Goal: Use online tool/utility: Utilize a website feature to perform a specific function

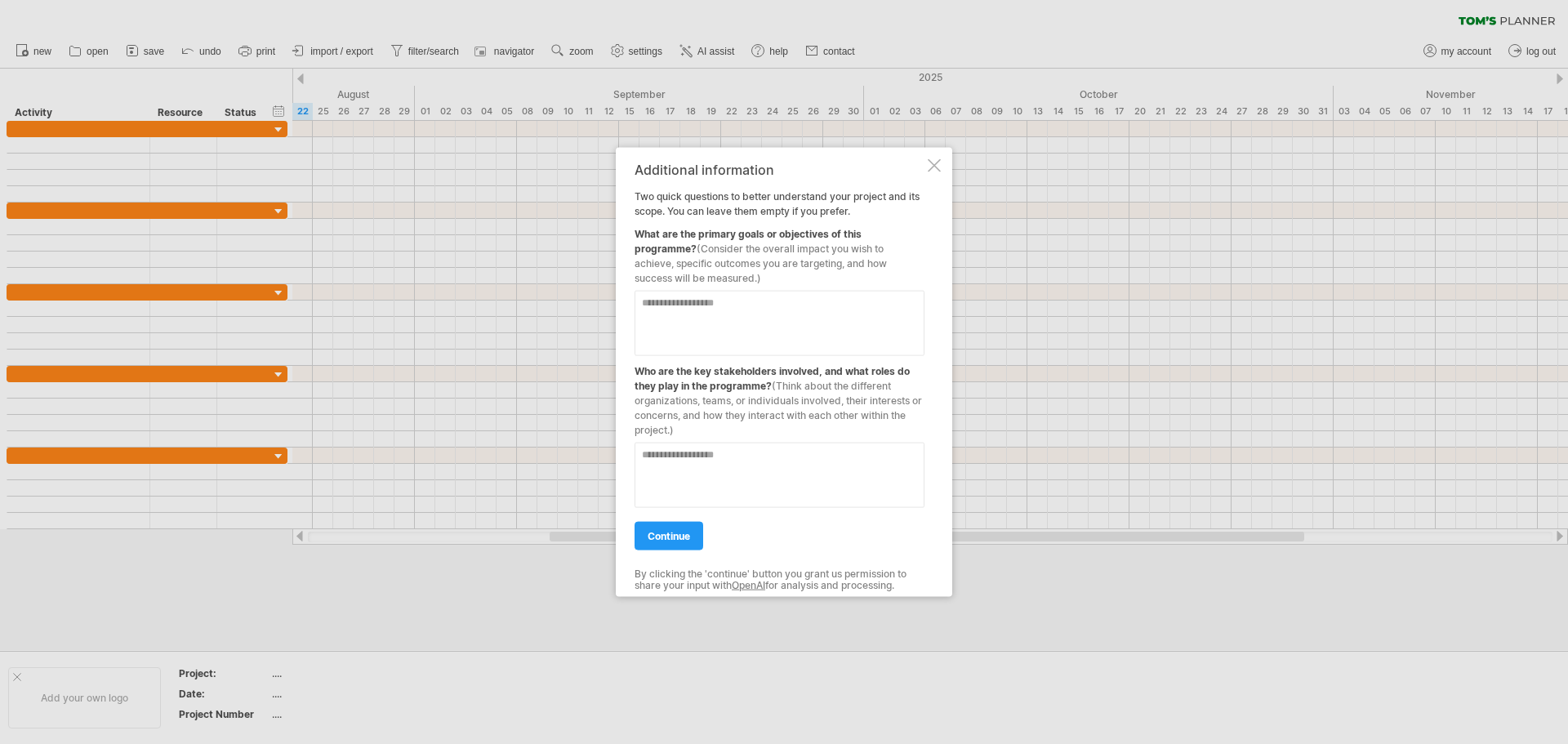
click at [747, 309] on textarea at bounding box center [779, 322] width 290 height 66
click at [887, 302] on textarea "**********" at bounding box center [779, 322] width 290 height 66
click at [882, 305] on textarea "**********" at bounding box center [779, 322] width 290 height 66
click at [799, 320] on textarea "**********" at bounding box center [779, 322] width 290 height 66
click at [794, 318] on textarea "**********" at bounding box center [779, 322] width 290 height 66
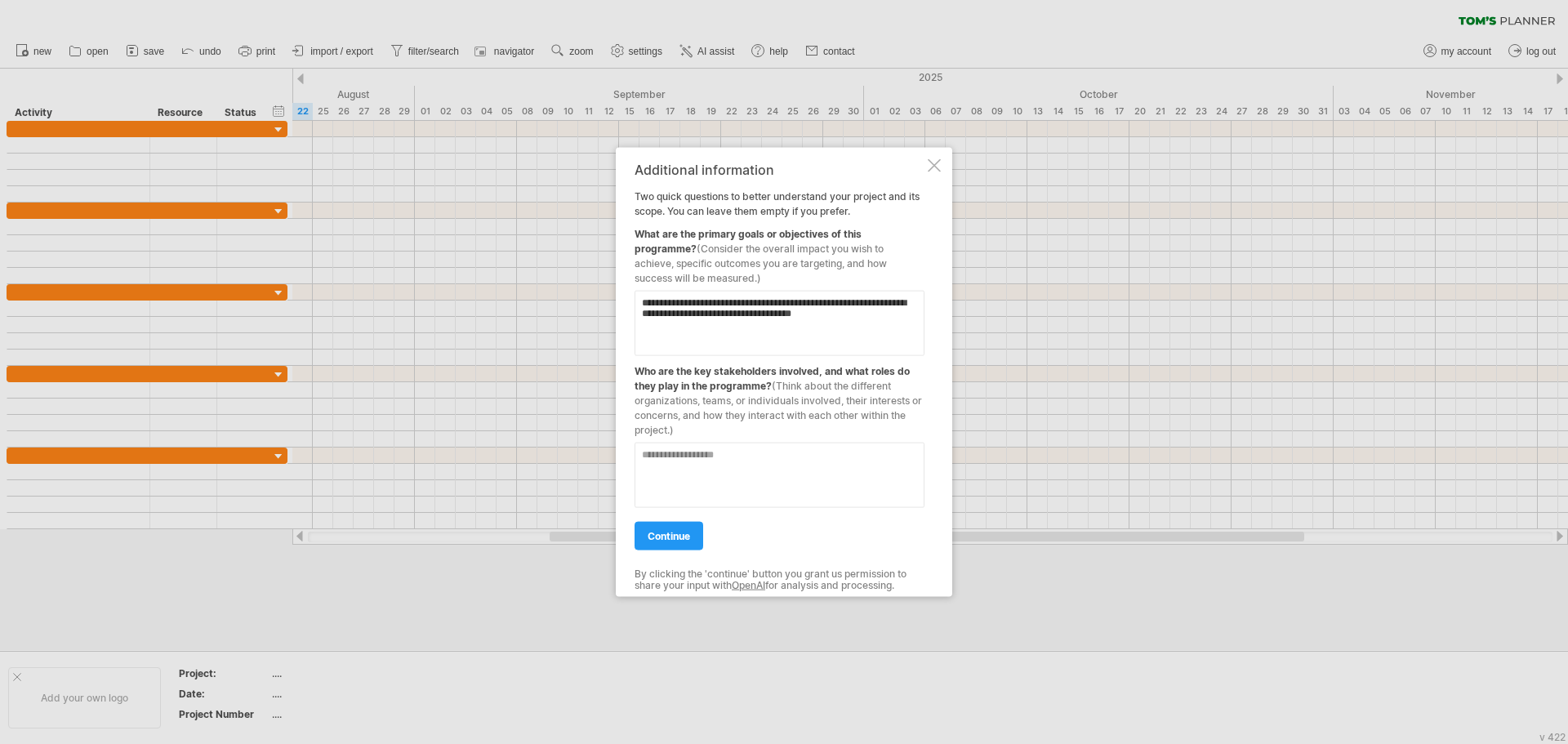
type textarea "**********"
click at [818, 461] on textarea at bounding box center [779, 474] width 290 height 66
click at [818, 461] on textarea "**********" at bounding box center [779, 474] width 290 height 66
type textarea "**********"
click at [673, 554] on div "**********" at bounding box center [779, 372] width 290 height 421
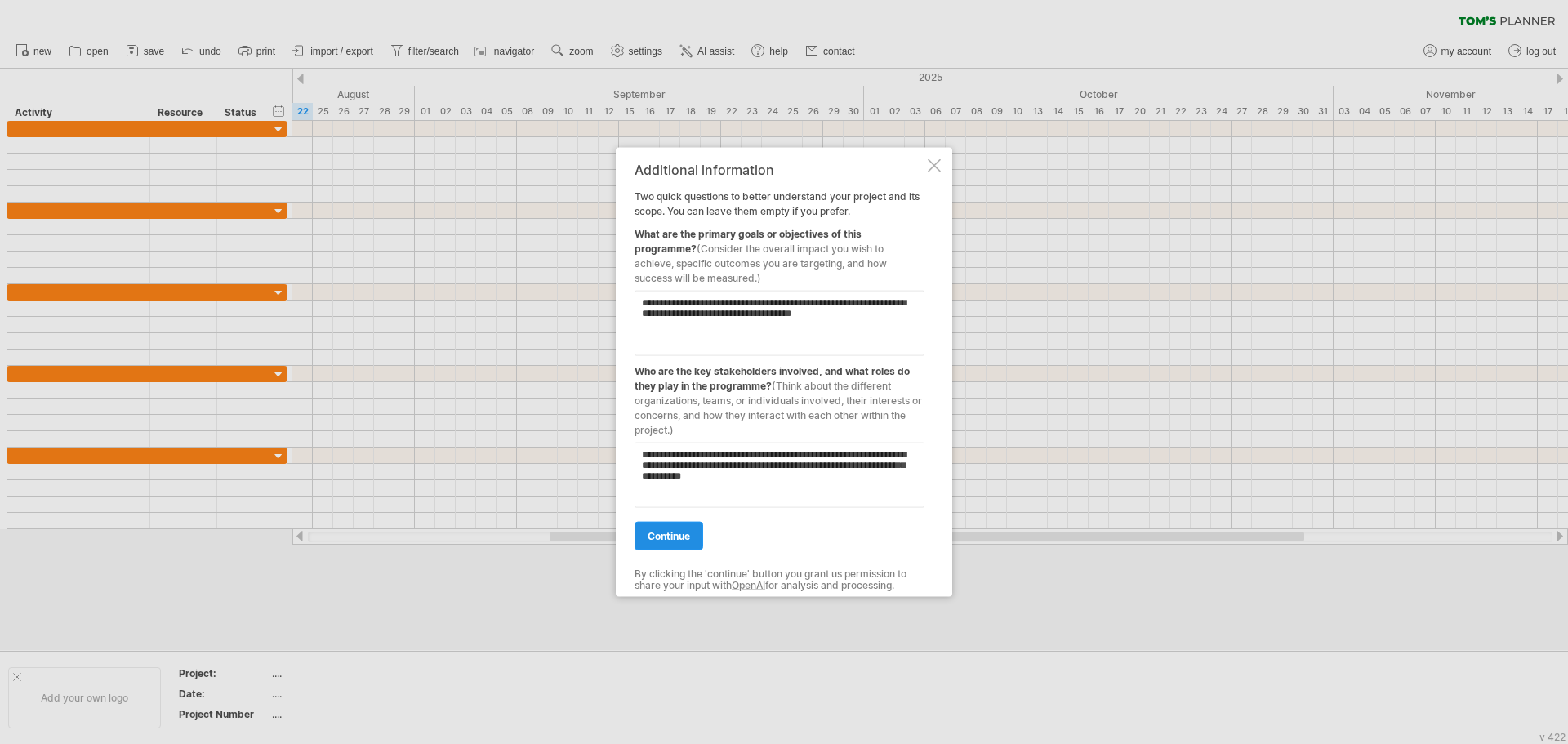
click at [669, 538] on span "continue" at bounding box center [668, 536] width 42 height 12
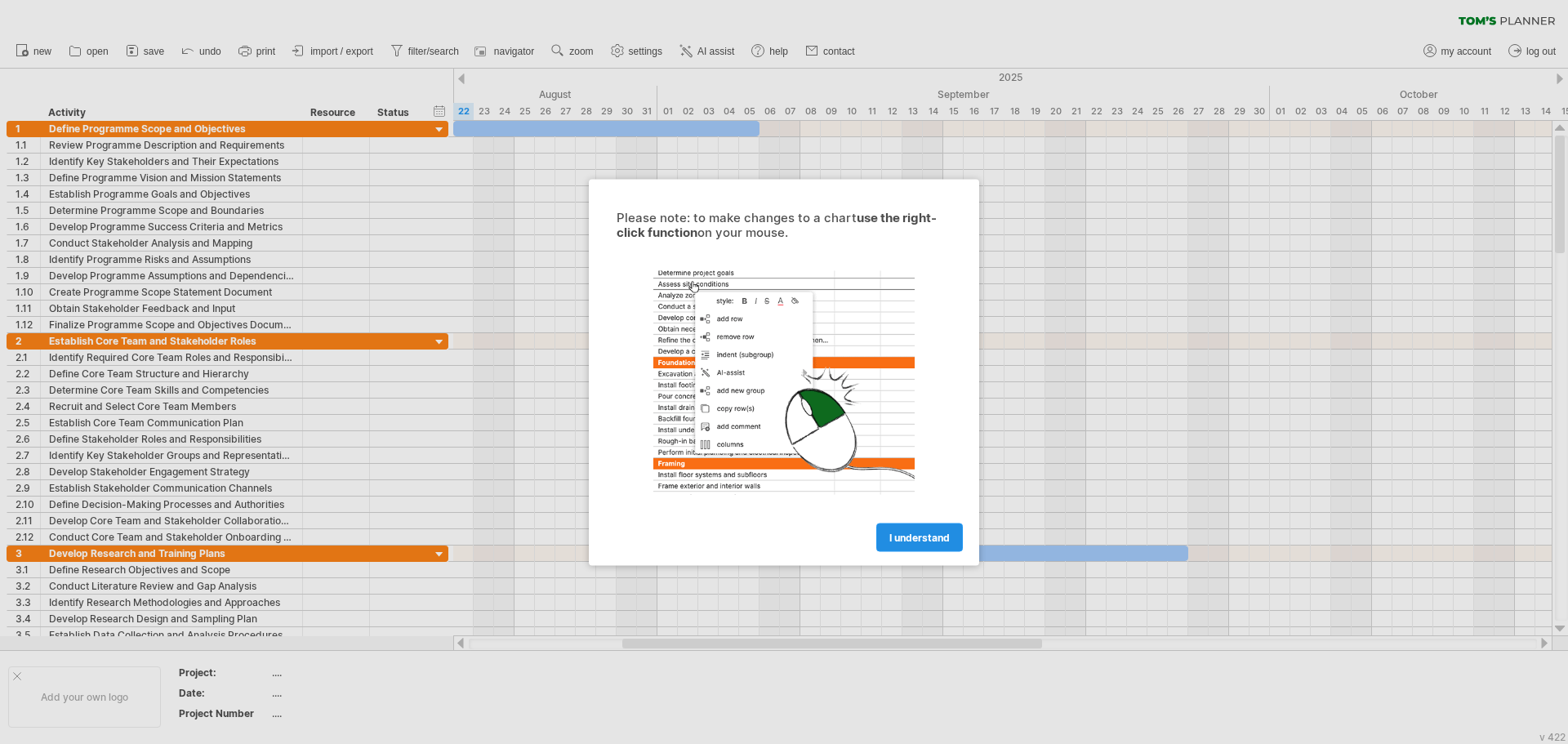
click at [930, 536] on span "I understand" at bounding box center [919, 537] width 61 height 12
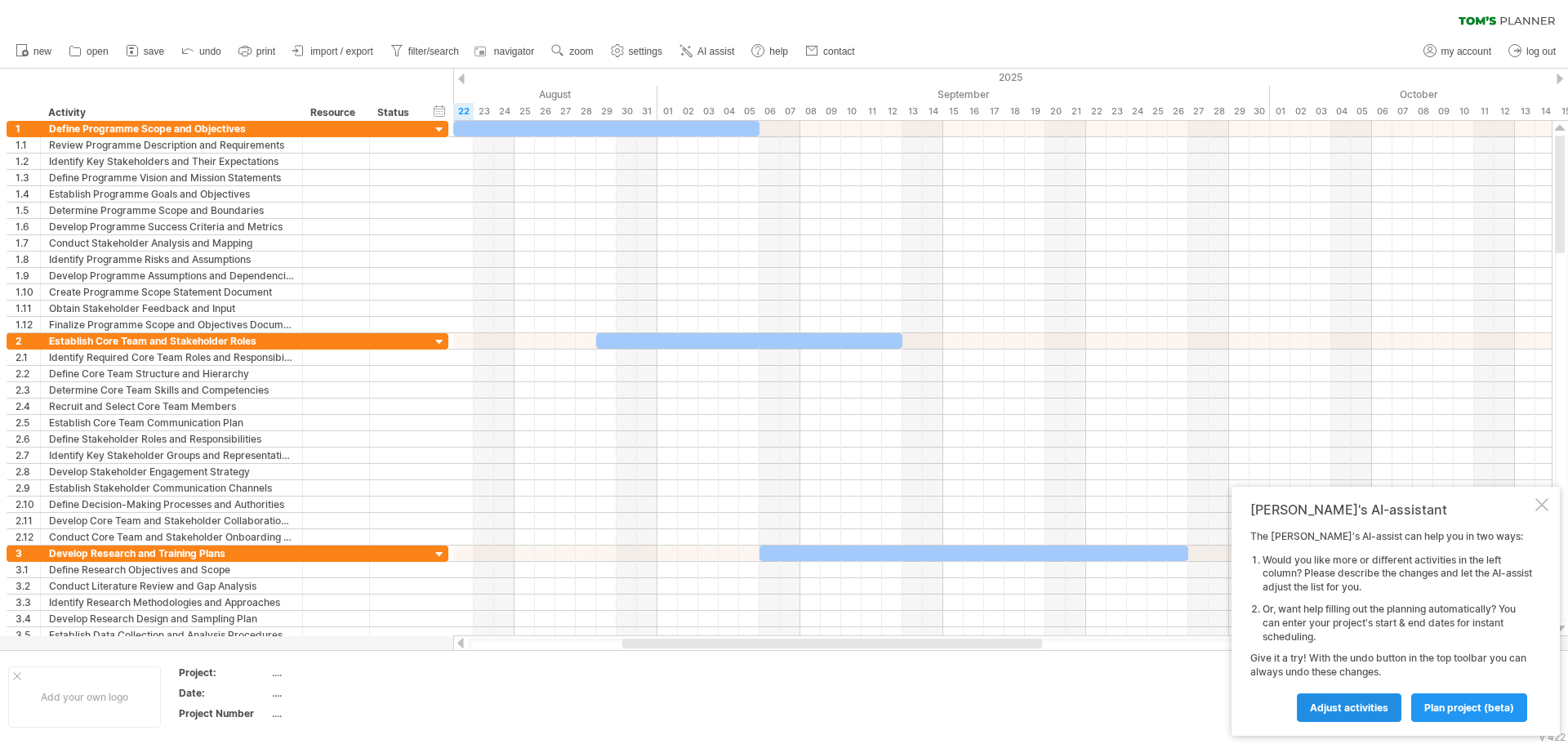
click at [1330, 705] on span "Adjust activities" at bounding box center [1349, 707] width 78 height 12
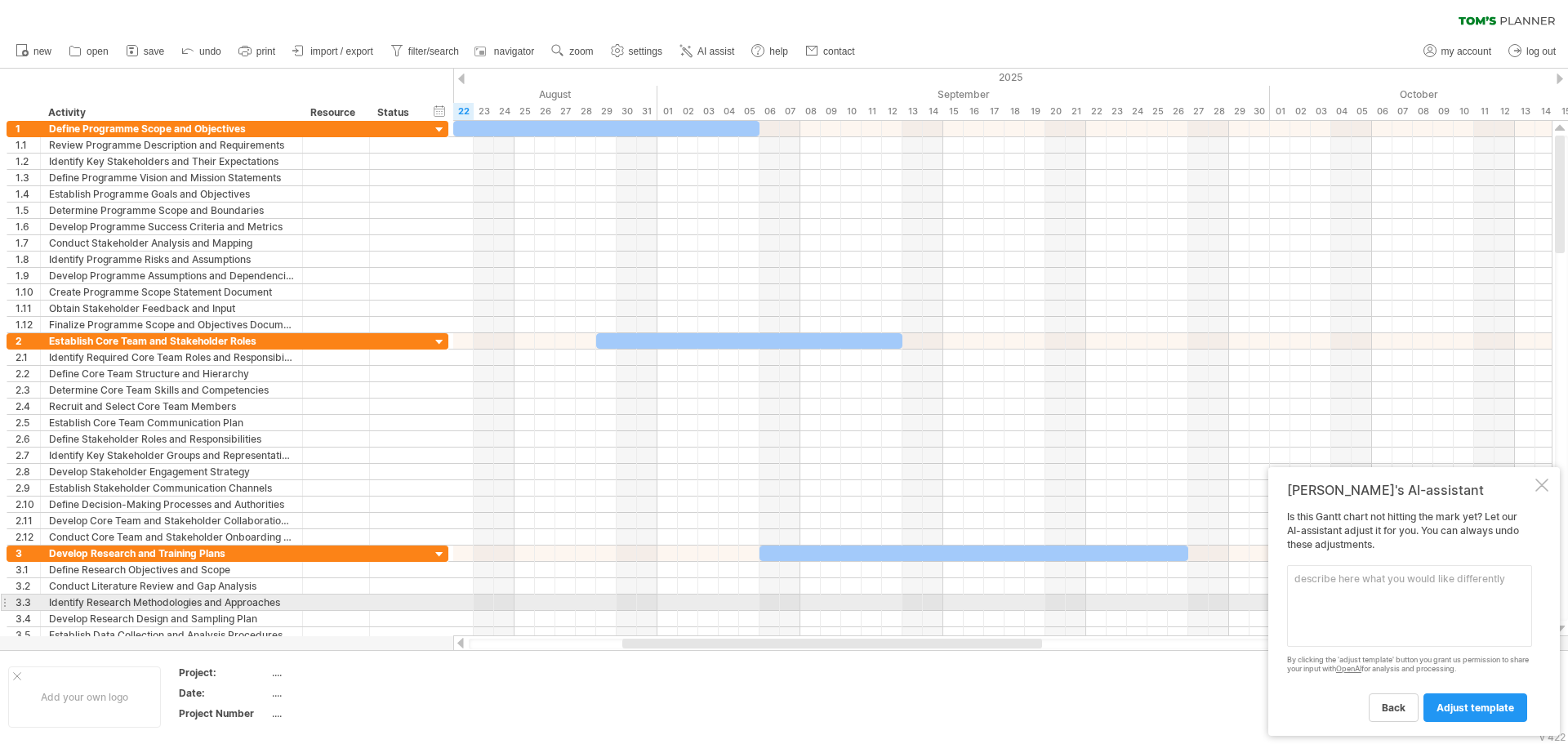
click at [1364, 604] on textarea at bounding box center [1409, 606] width 245 height 81
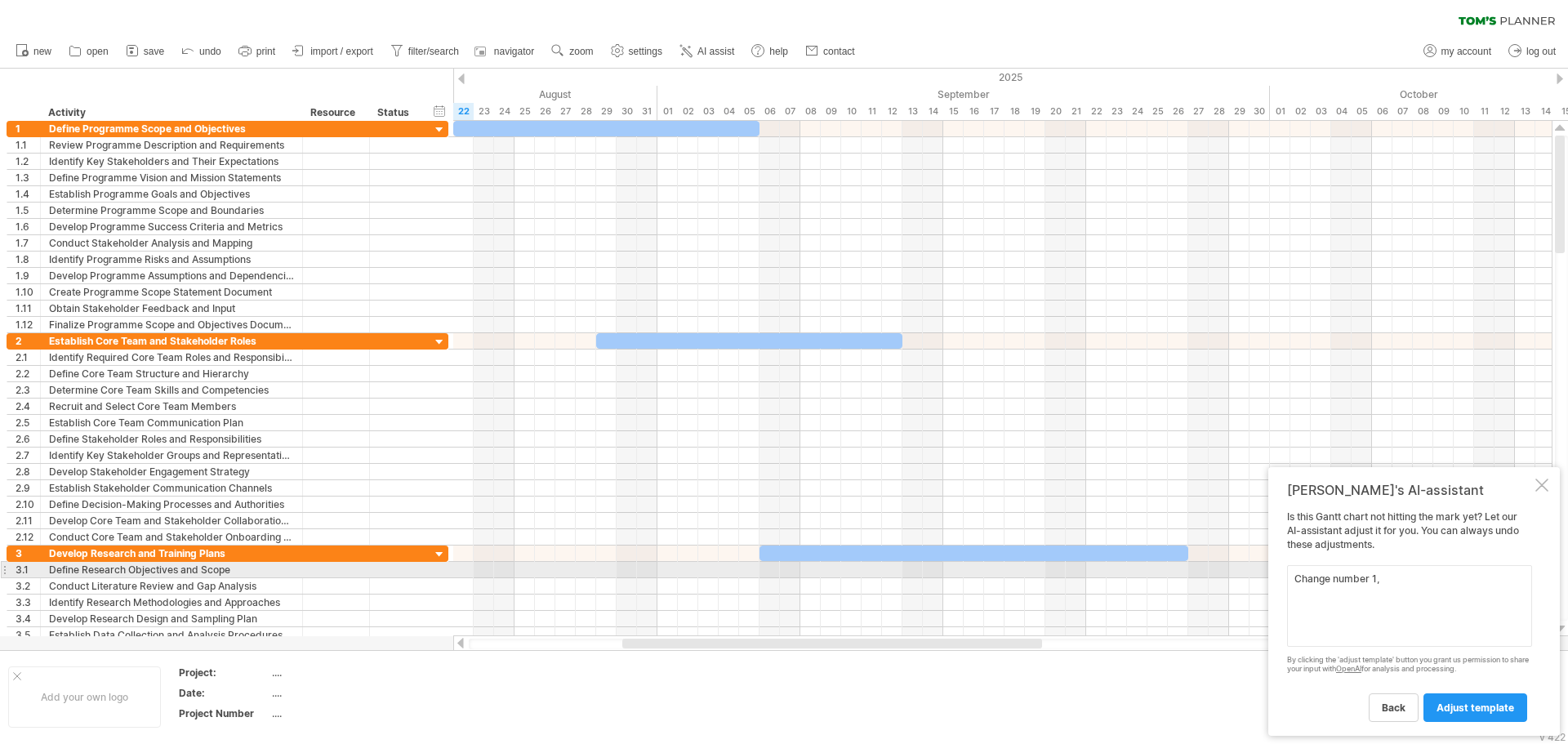
drag, startPoint x: 1374, startPoint y: 580, endPoint x: 1390, endPoint y: 573, distance: 17.5
click at [1390, 573] on textarea "Change number 1," at bounding box center [1409, 606] width 245 height 81
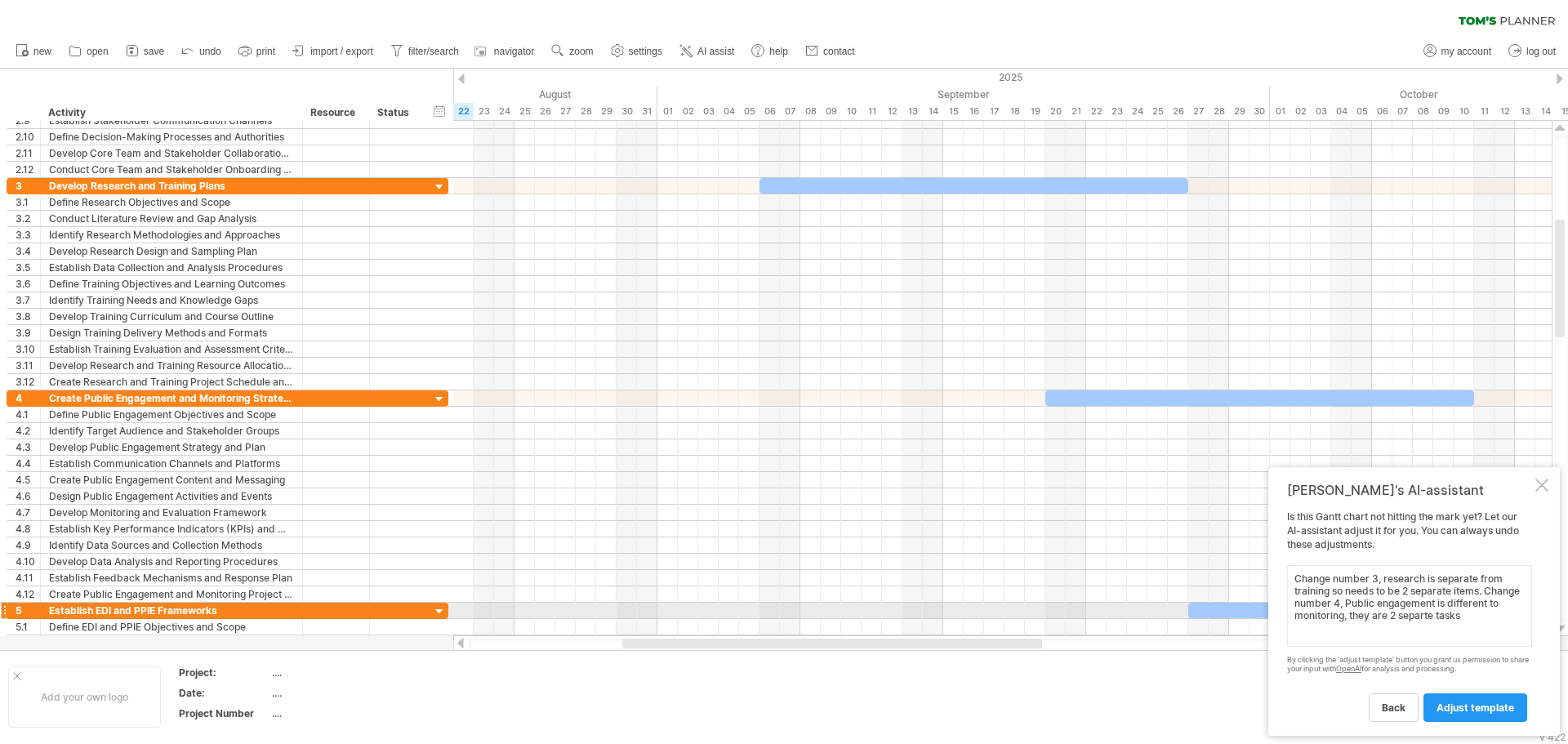
click at [1416, 615] on textarea "Change number 3, research is separate from training so needs to be 2 separate i…" at bounding box center [1409, 606] width 245 height 81
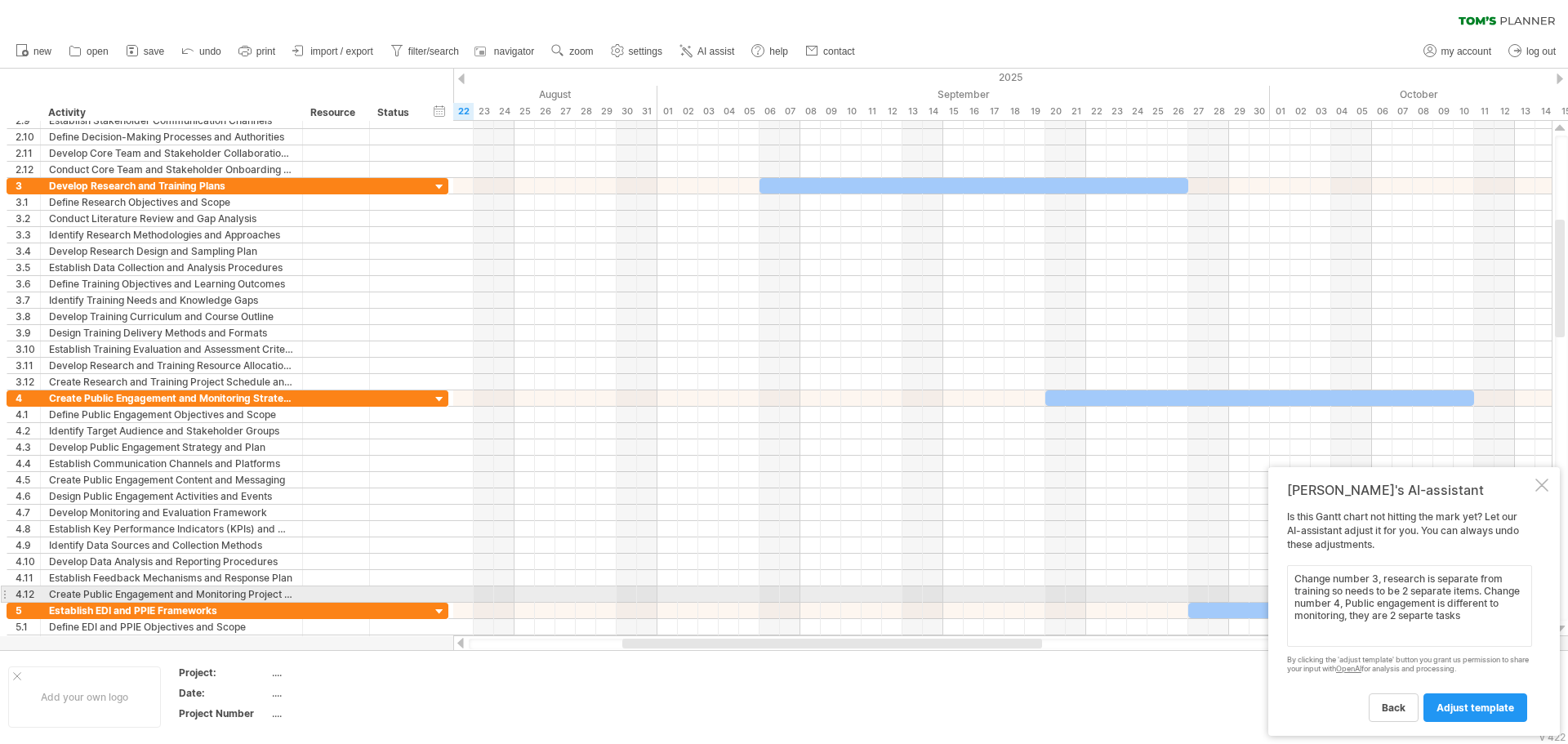
click at [1419, 594] on textarea "Change number 3, research is separate from training so needs to be 2 separate i…" at bounding box center [1409, 606] width 245 height 81
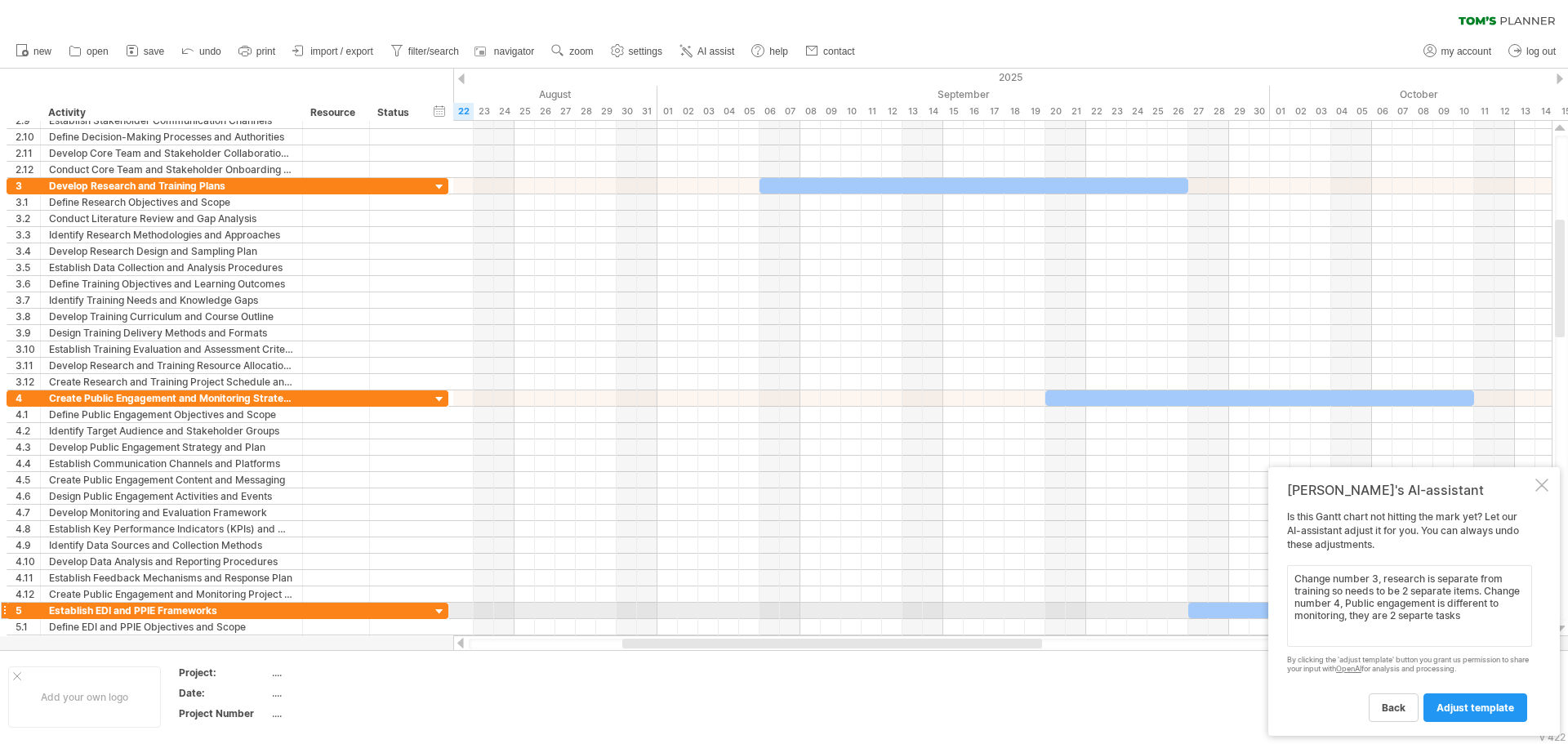
click at [1419, 619] on textarea "Change number 3, research is separate from training so needs to be 2 separate i…" at bounding box center [1409, 606] width 245 height 81
paste textarea "a"
drag, startPoint x: 1350, startPoint y: 613, endPoint x: 1371, endPoint y: 612, distance: 21.0
click at [1371, 612] on textarea "Change number 3, research is separate from training so needs to be 2 separate i…" at bounding box center [1409, 606] width 245 height 81
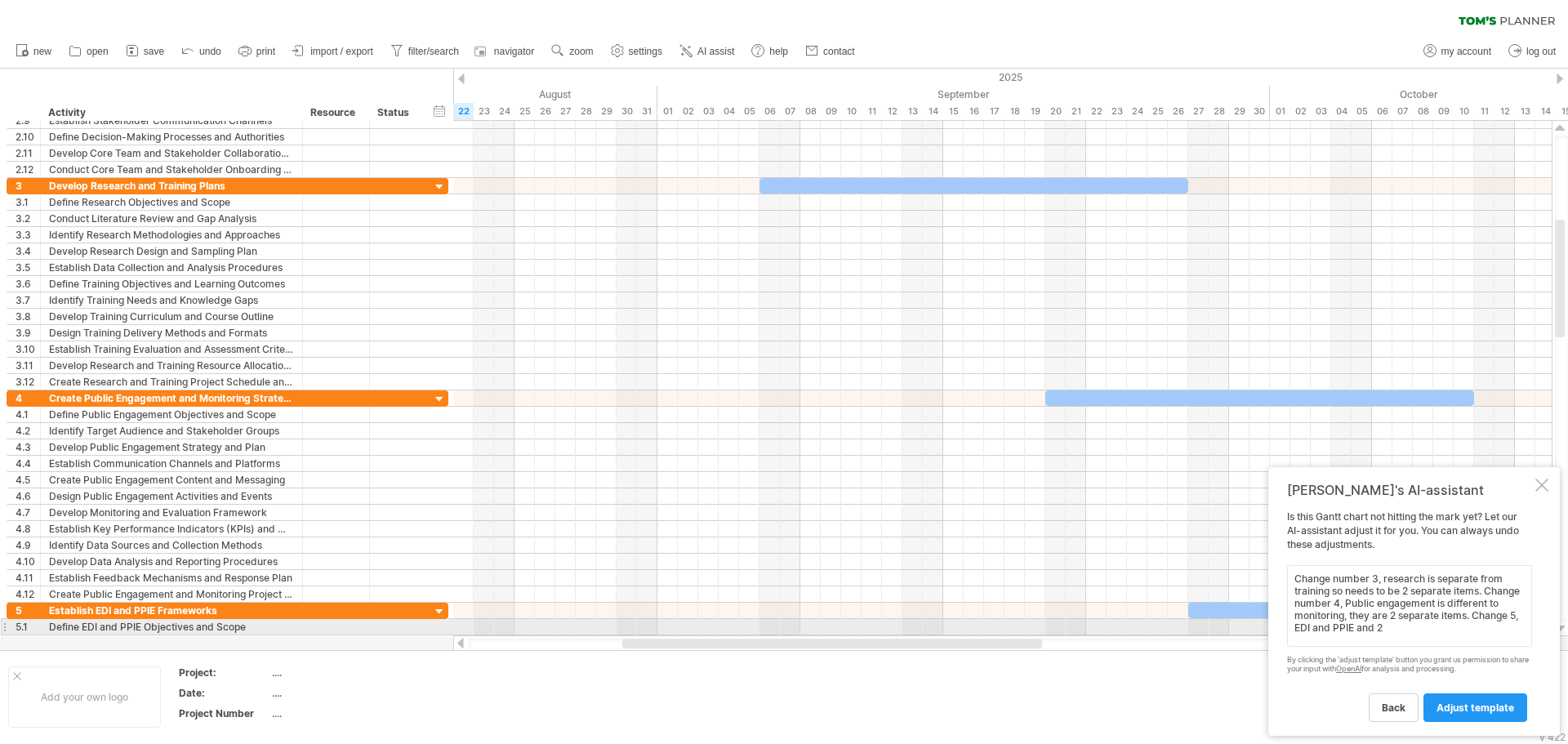
click at [1395, 623] on textarea "Change number 3, research is separate from training so needs to be 2 separate i…" at bounding box center [1409, 606] width 245 height 81
click at [1360, 628] on textarea "Change number 3, research is separate from training so needs to be 2 separate i…" at bounding box center [1409, 606] width 245 height 81
click at [1477, 622] on textarea "Change number 3, research is separate from training so needs to be 2 separate i…" at bounding box center [1409, 606] width 245 height 81
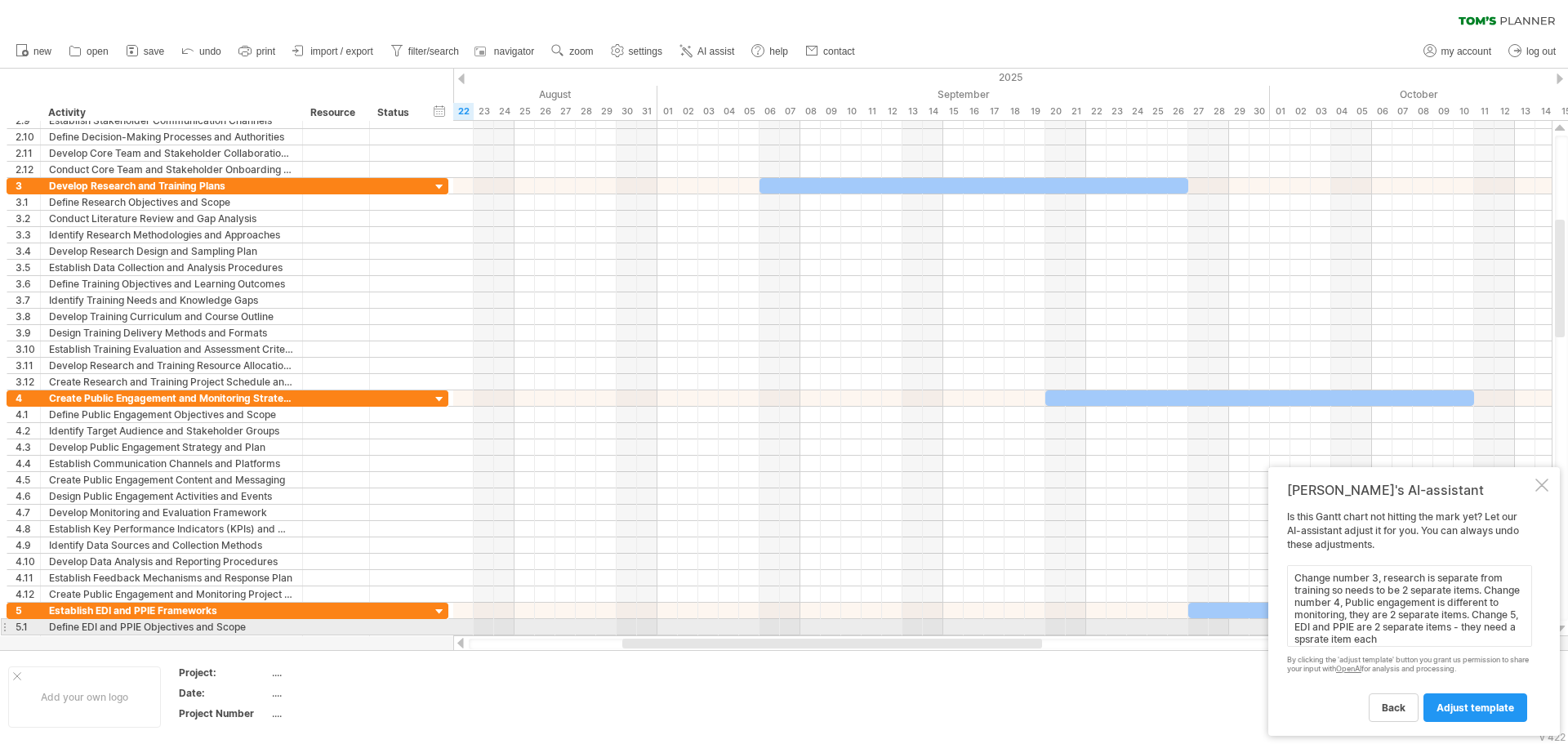
click at [1477, 622] on textarea "Change number 3, research is separate from training so needs to be 2 separate i…" at bounding box center [1409, 606] width 245 height 81
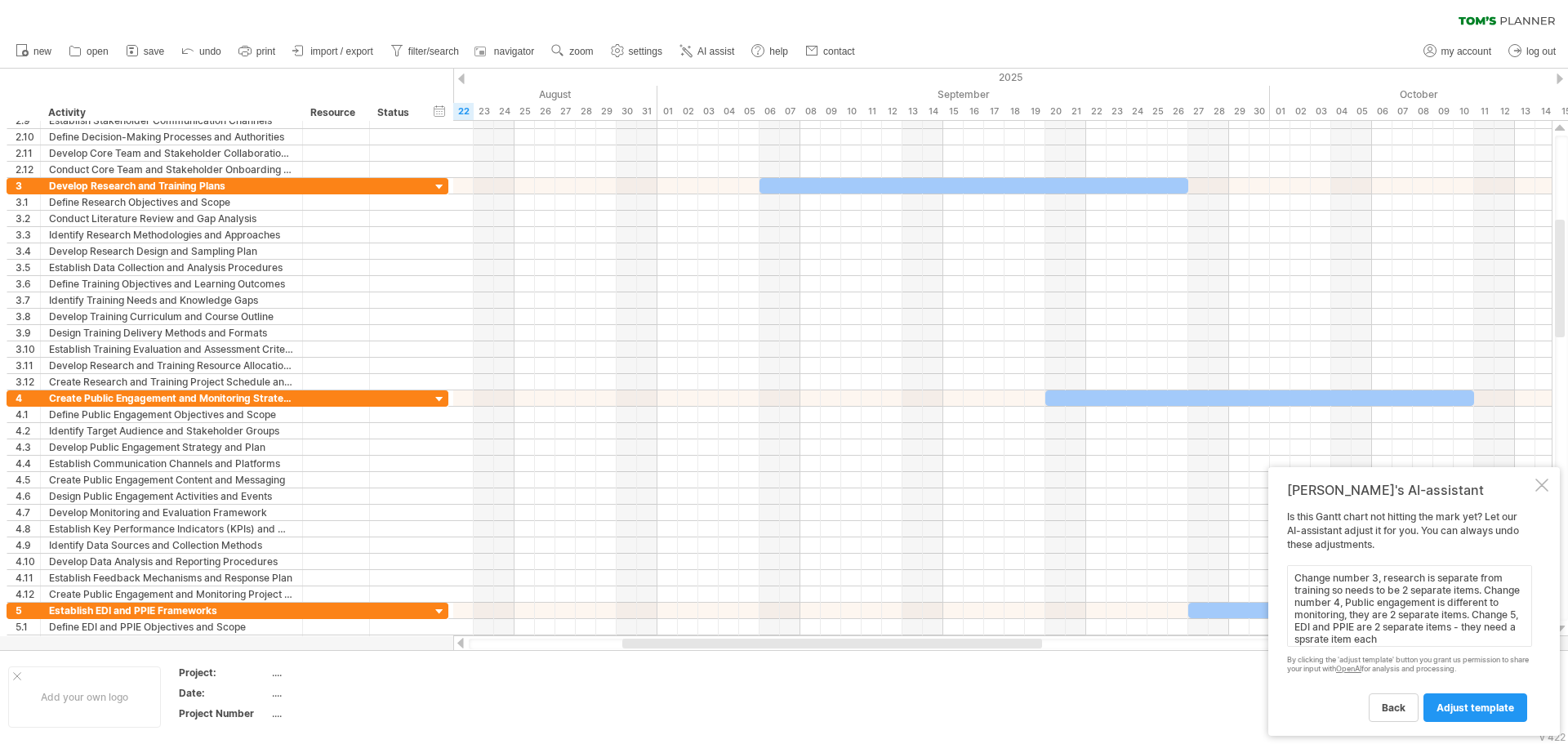
click at [1409, 639] on textarea "Change number 3, research is separate from training so needs to be 2 separate i…" at bounding box center [1409, 606] width 245 height 81
paste textarea "epa"
click at [1479, 640] on textarea "Change number 3, research is separate from training so needs to be 2 separate i…" at bounding box center [1409, 606] width 245 height 81
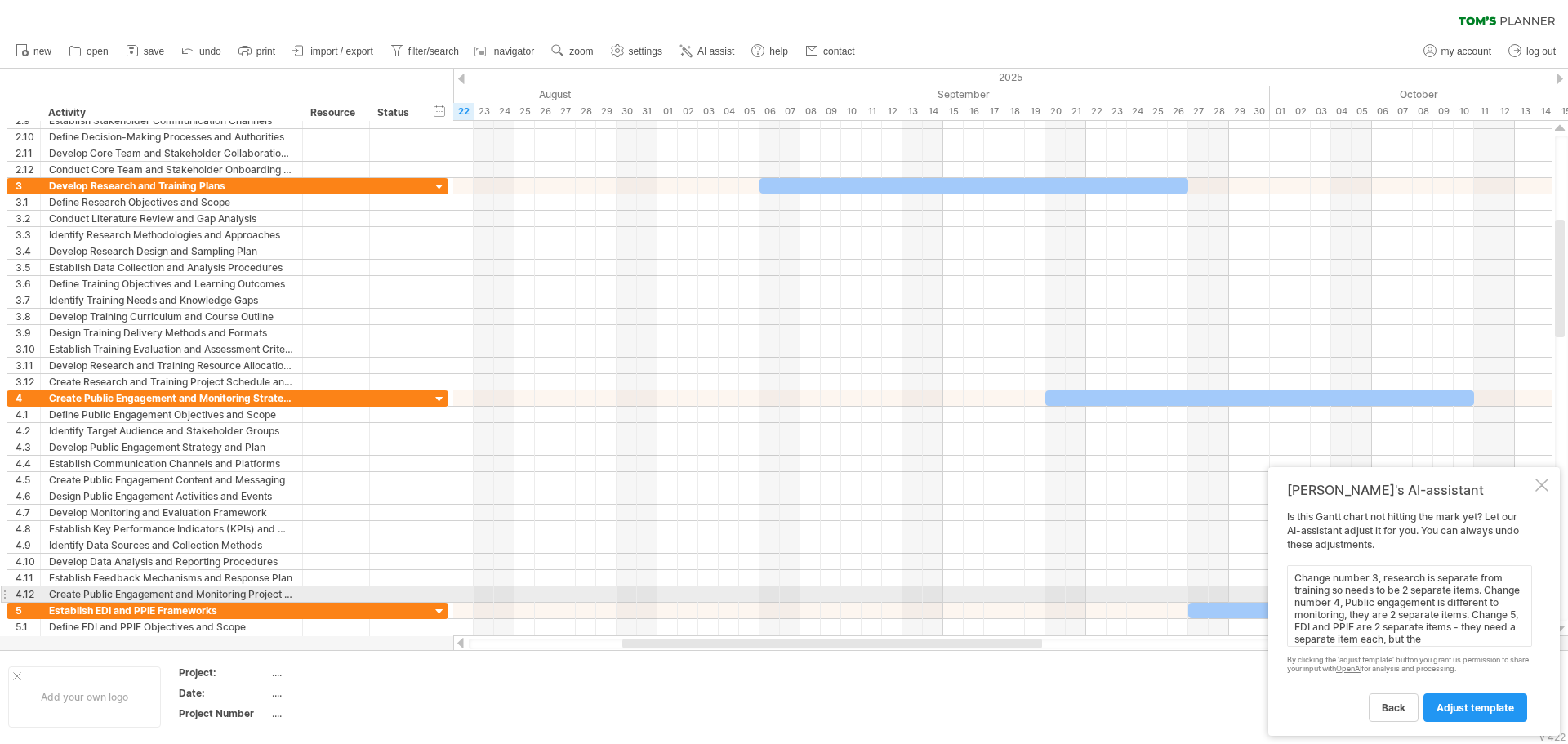
scroll to position [13, 0]
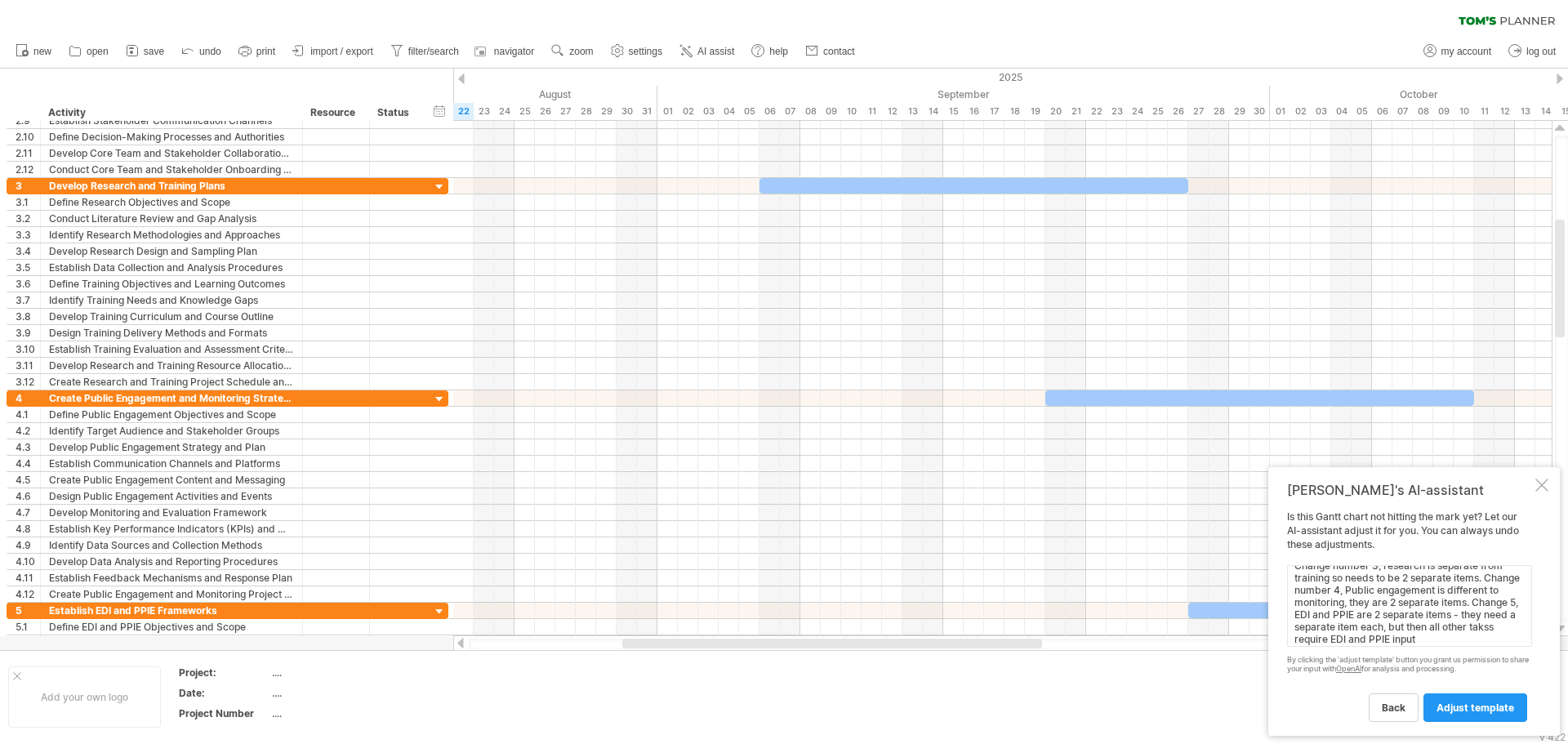
click at [1375, 640] on textarea "Change number 3, research is separate from training so needs to be 2 separate i…" at bounding box center [1409, 606] width 245 height 81
click at [1367, 637] on textarea "Change number 3, research is separate from training so needs to be 2 separate i…" at bounding box center [1409, 606] width 245 height 81
type textarea "Change number 3, research is separate from training so needs to be 2 separate i…"
click at [1457, 722] on div "[PERSON_NAME]'s AI-assistant Is this [PERSON_NAME] chart not hitting the mark y…" at bounding box center [1414, 602] width 291 height 269
click at [1460, 708] on span "adjust template" at bounding box center [1475, 707] width 77 height 12
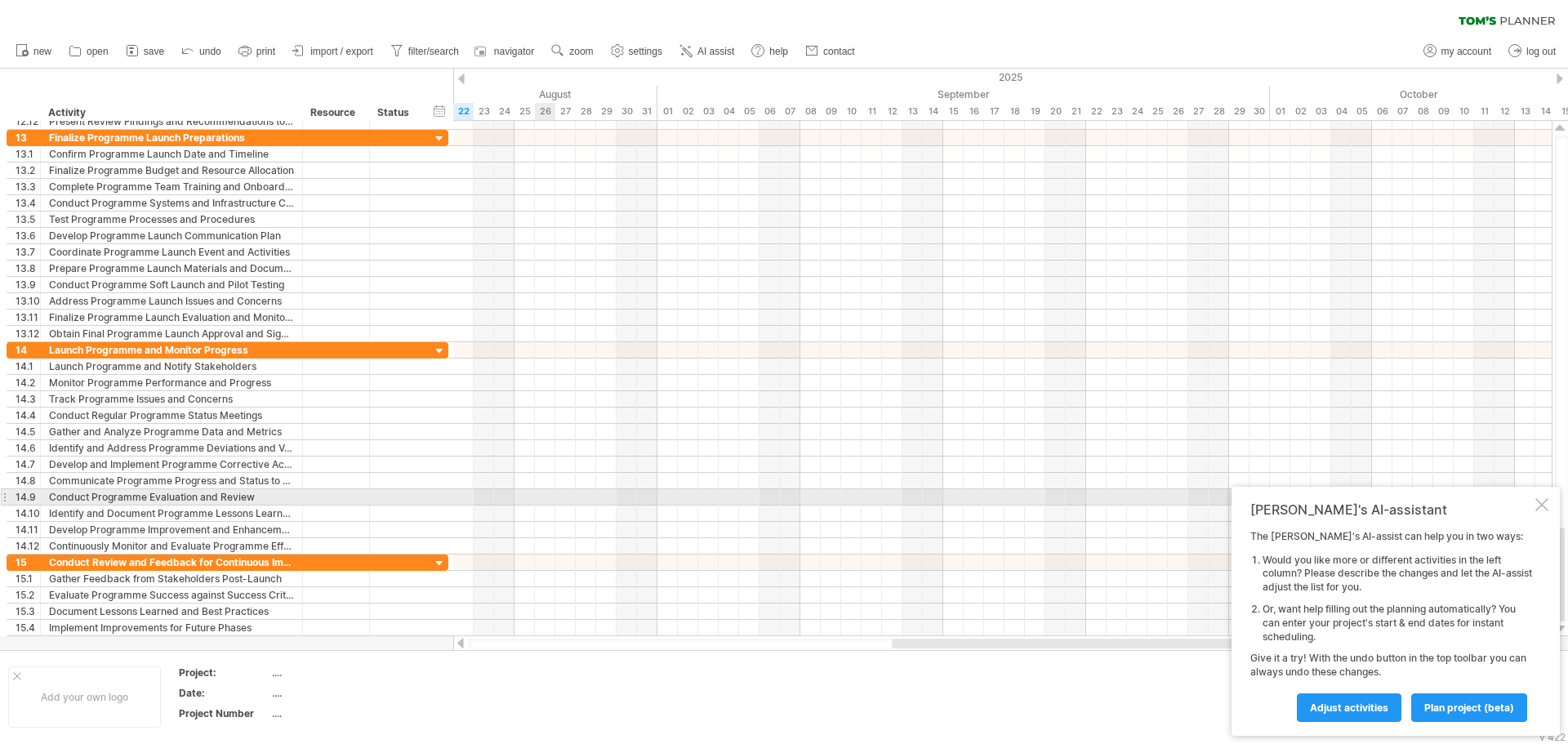
click at [534, 493] on div at bounding box center [1002, 497] width 1098 height 17
click at [521, 493] on div at bounding box center [1002, 497] width 1098 height 17
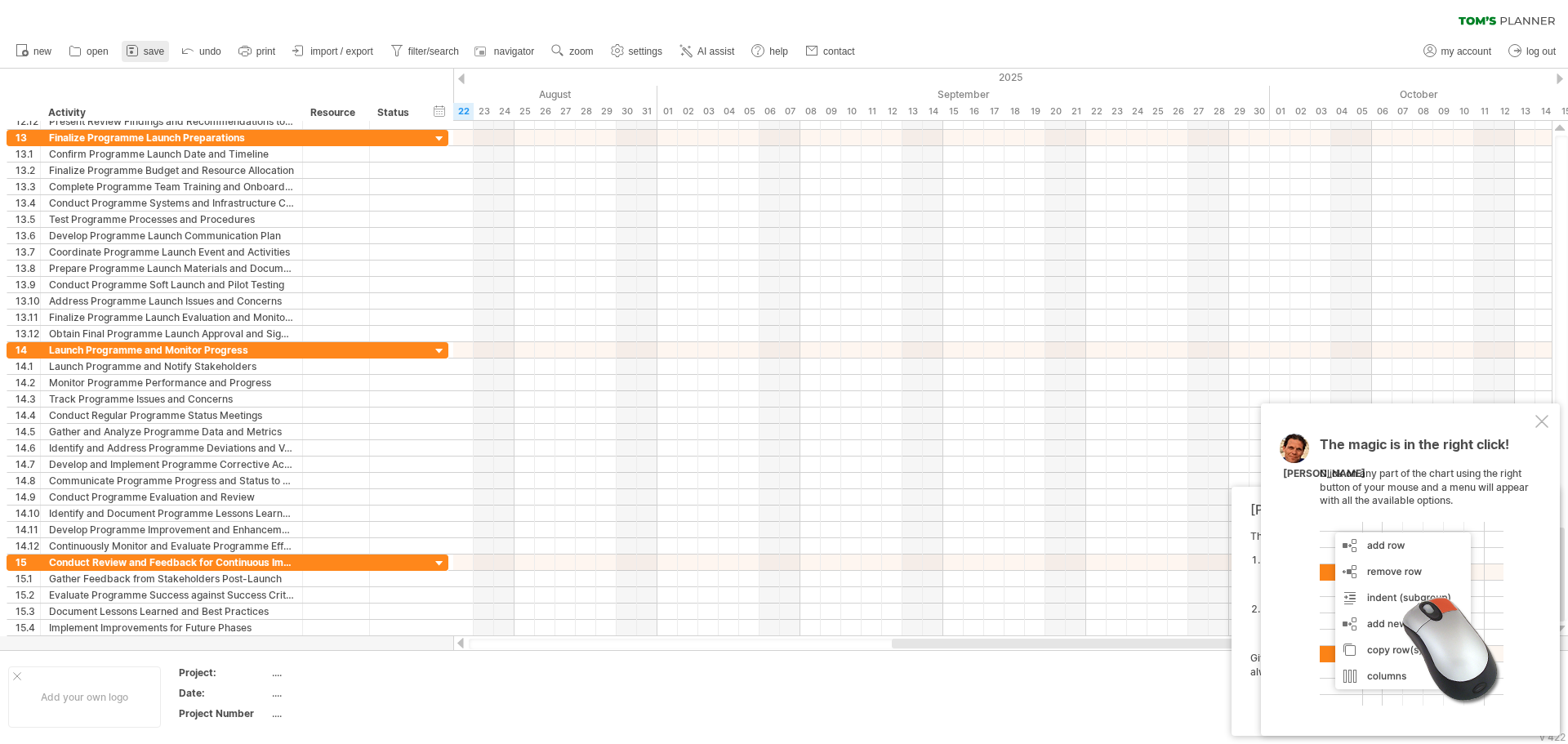
click at [151, 52] on span "save" at bounding box center [154, 51] width 21 height 12
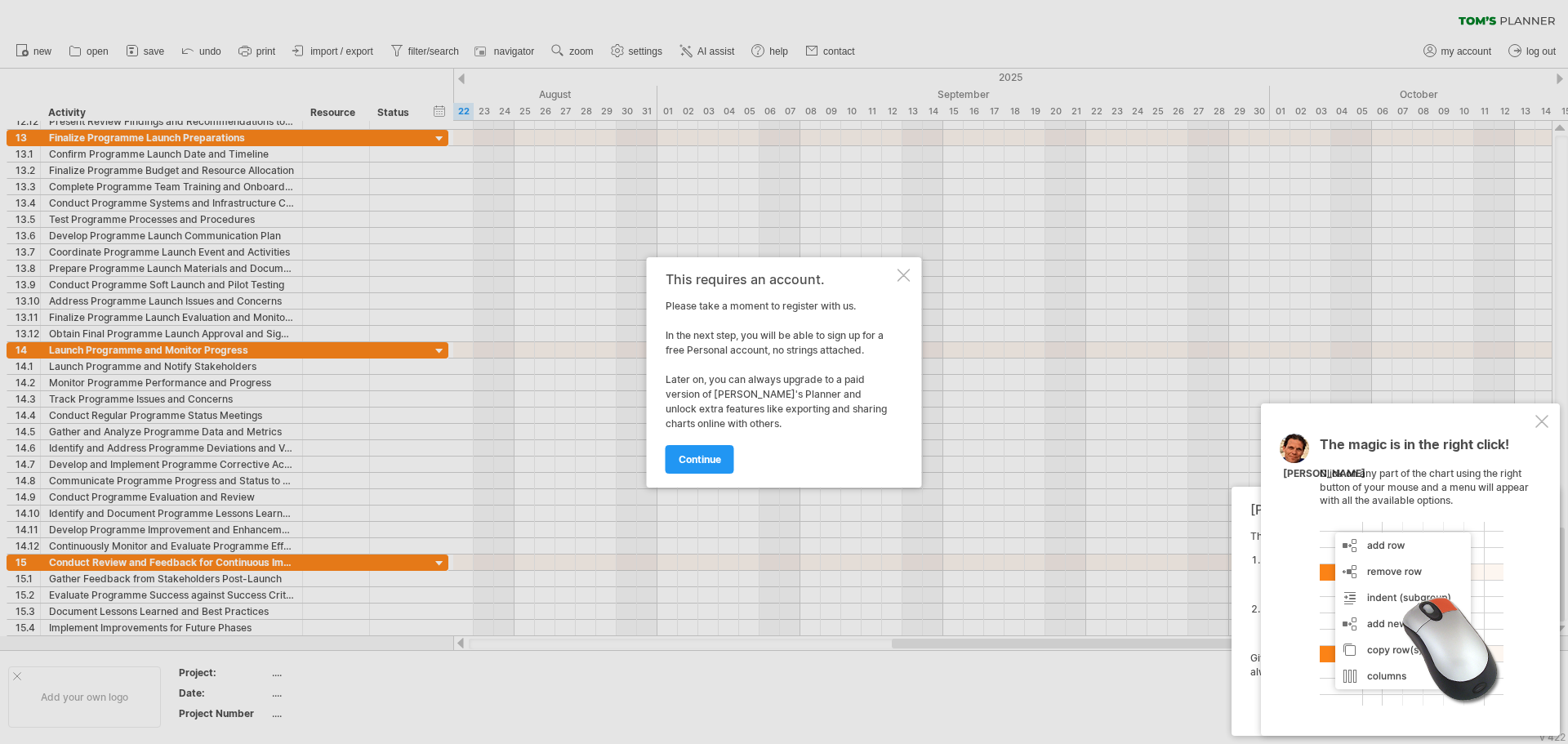
click at [896, 276] on div "This requires an account. Please take a moment to register with us. In the next…" at bounding box center [784, 372] width 276 height 230
click at [898, 276] on div at bounding box center [904, 276] width 13 height 13
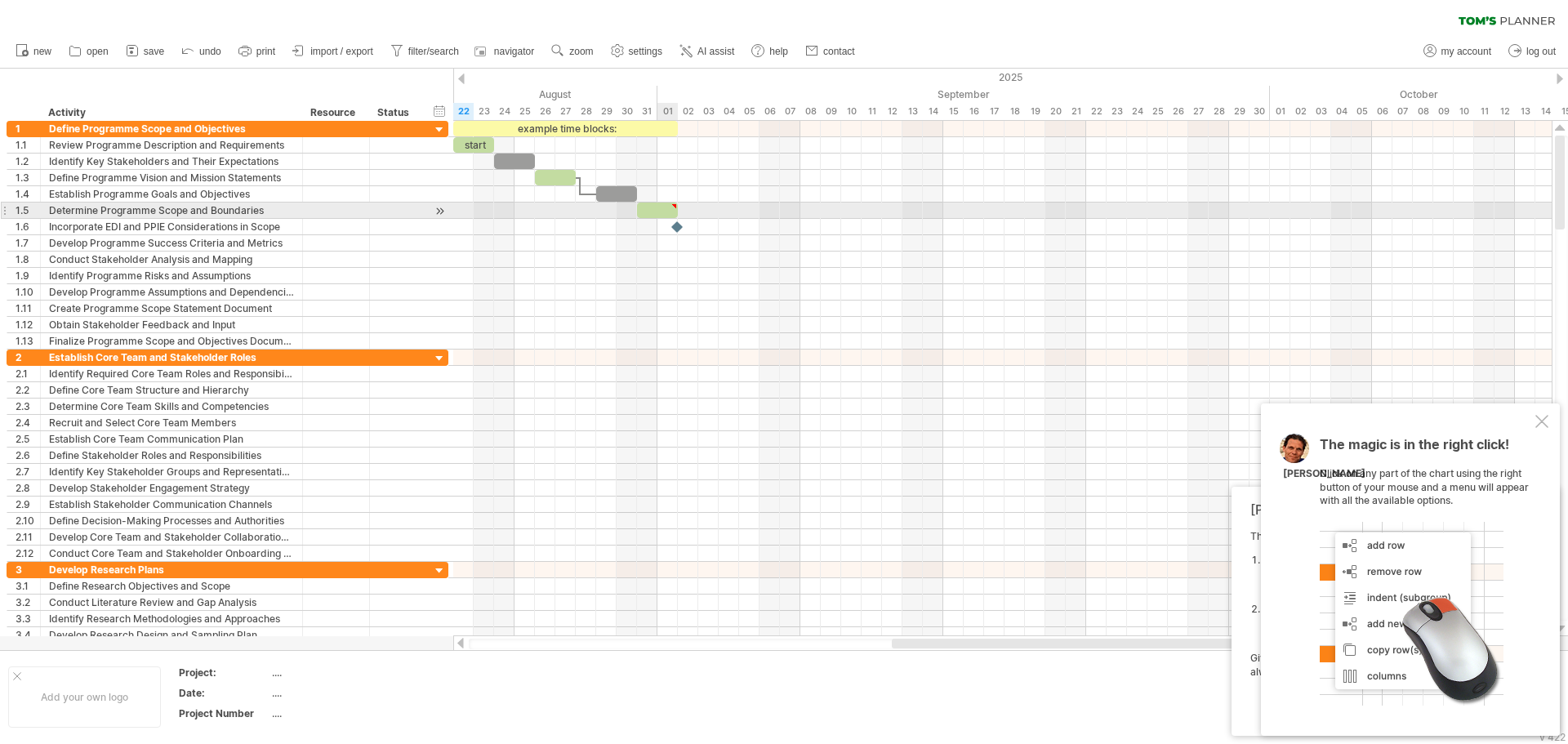
type textarea "**********"
click at [661, 210] on div at bounding box center [657, 210] width 41 height 16
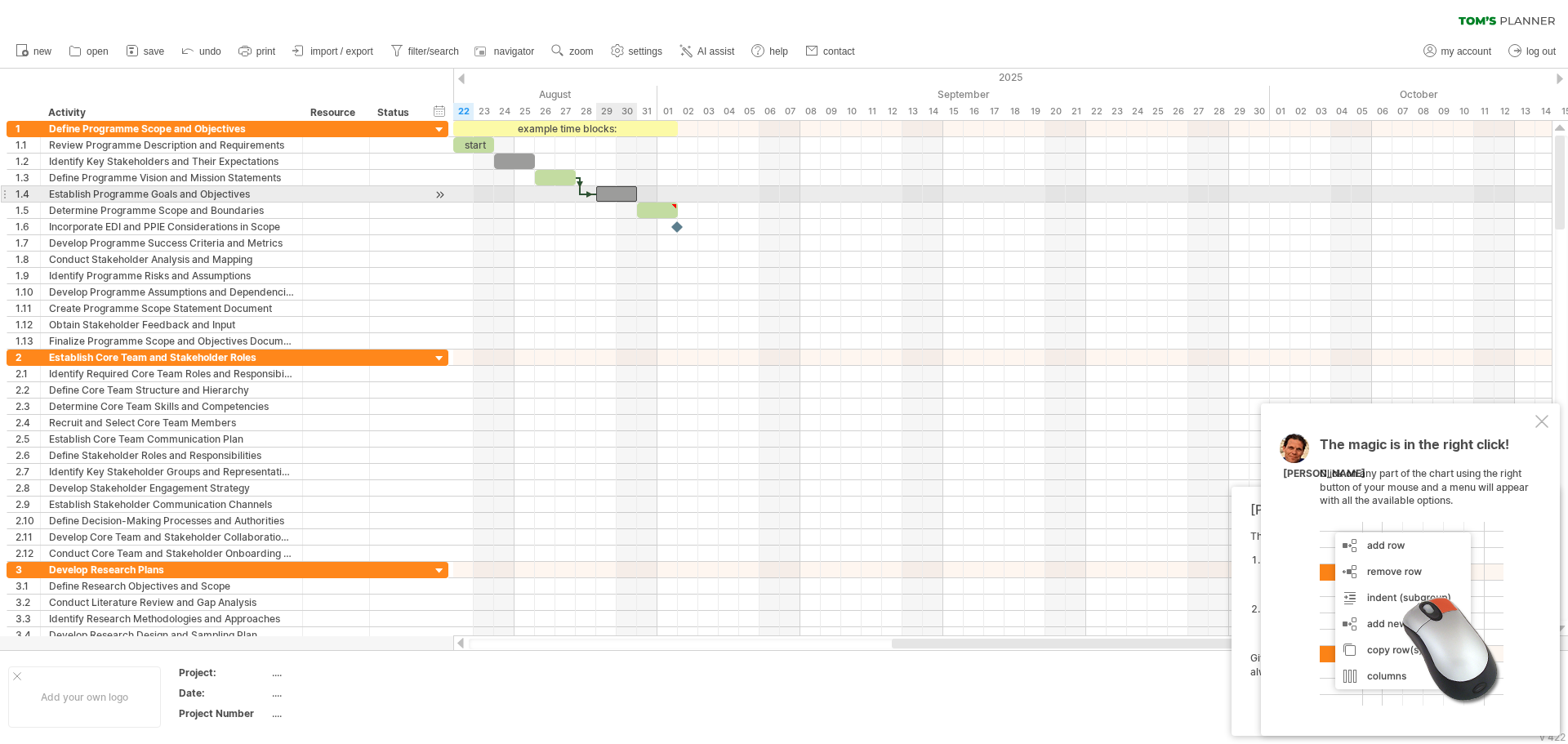
click at [623, 189] on div at bounding box center [616, 193] width 41 height 16
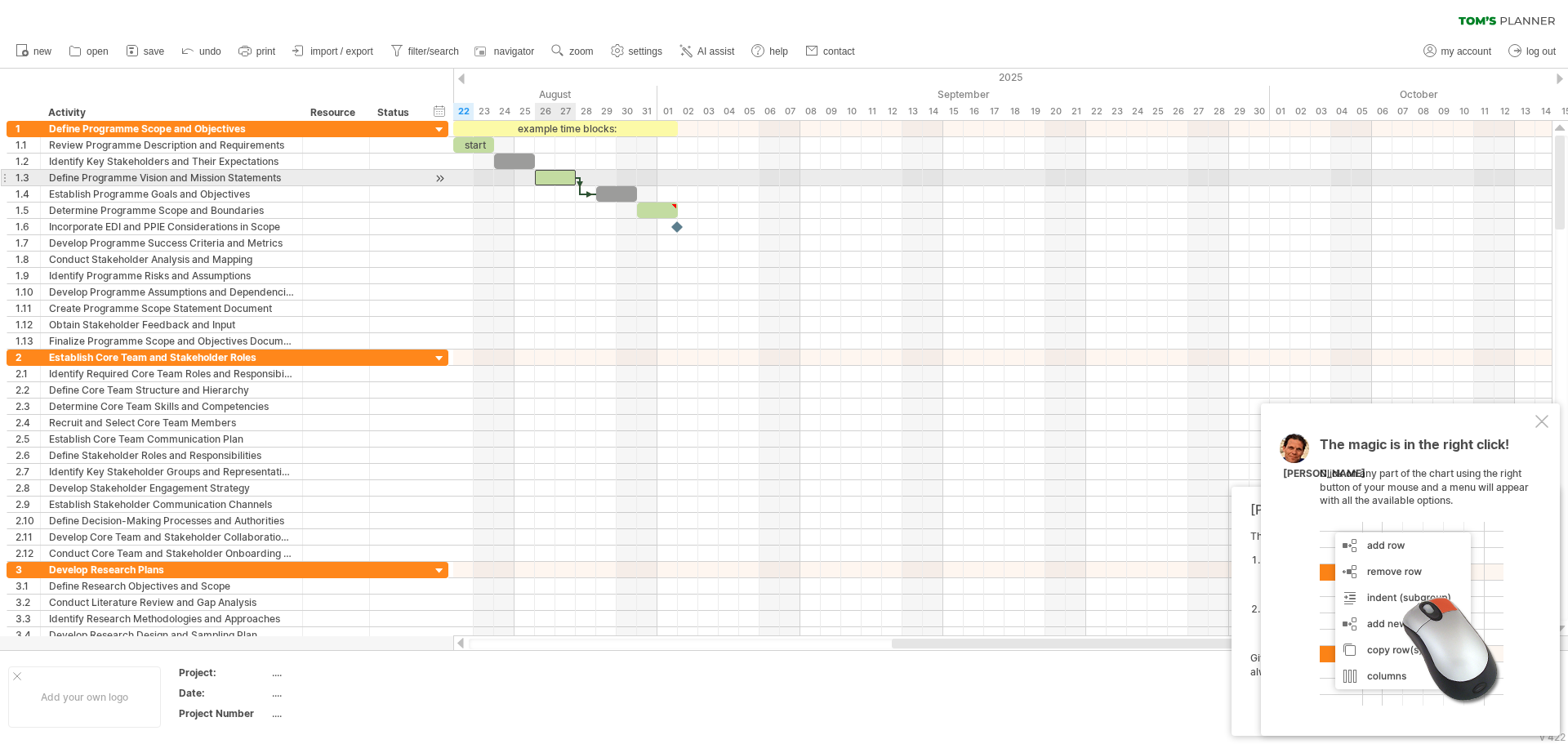
click at [548, 178] on div at bounding box center [554, 178] width 41 height 16
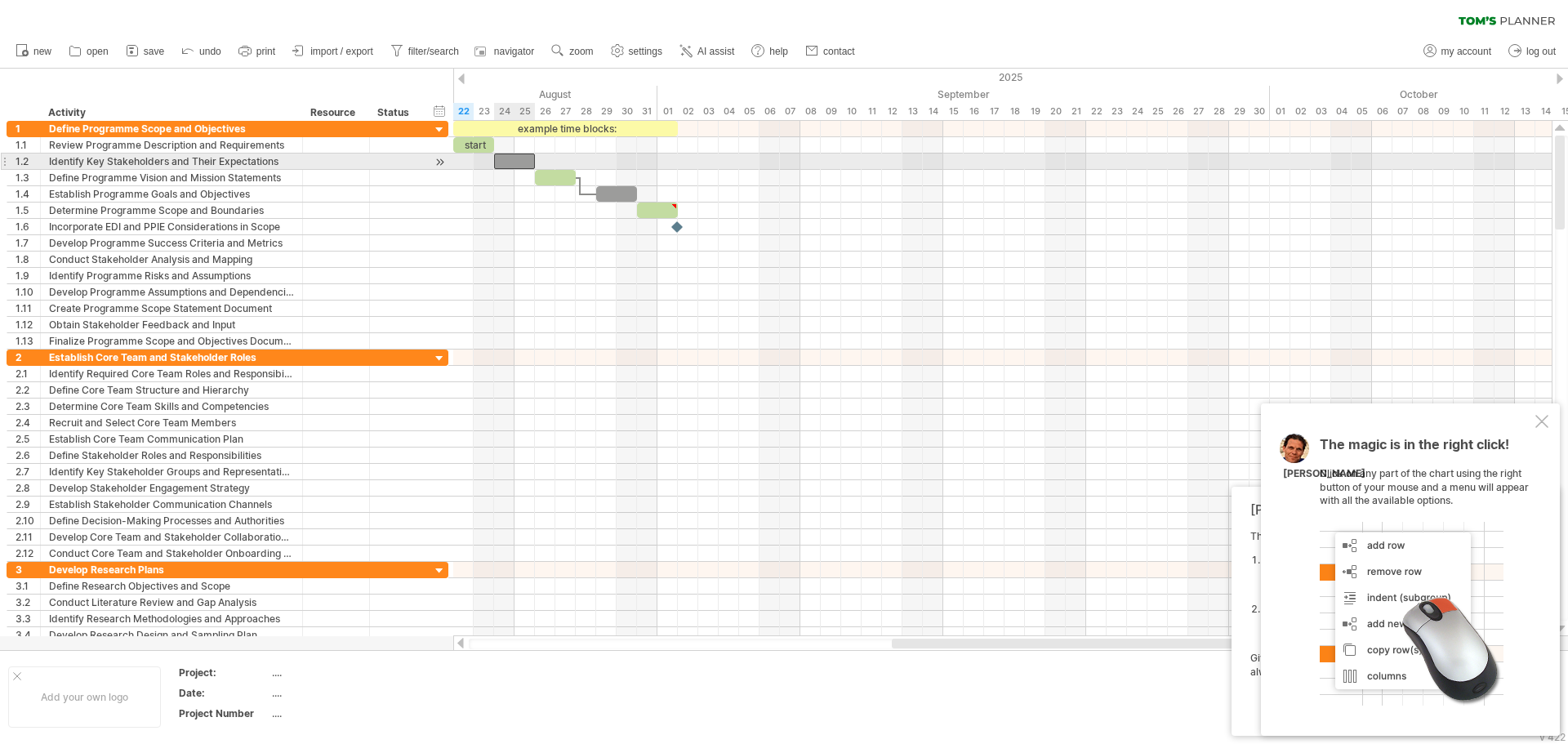
click at [515, 160] on div at bounding box center [514, 161] width 41 height 16
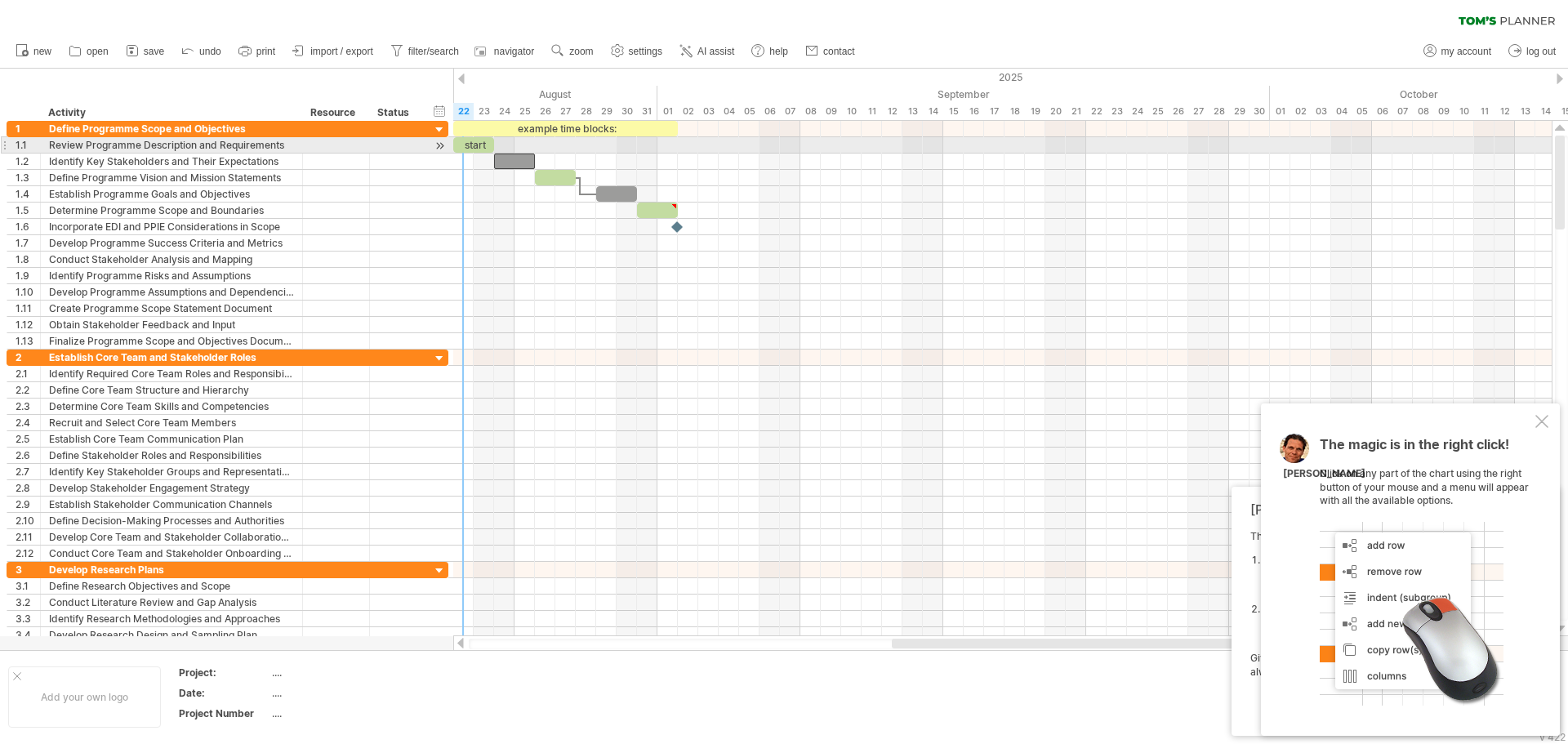
click at [467, 141] on div "start" at bounding box center [473, 144] width 41 height 16
